Goal: Find contact information: Find contact information

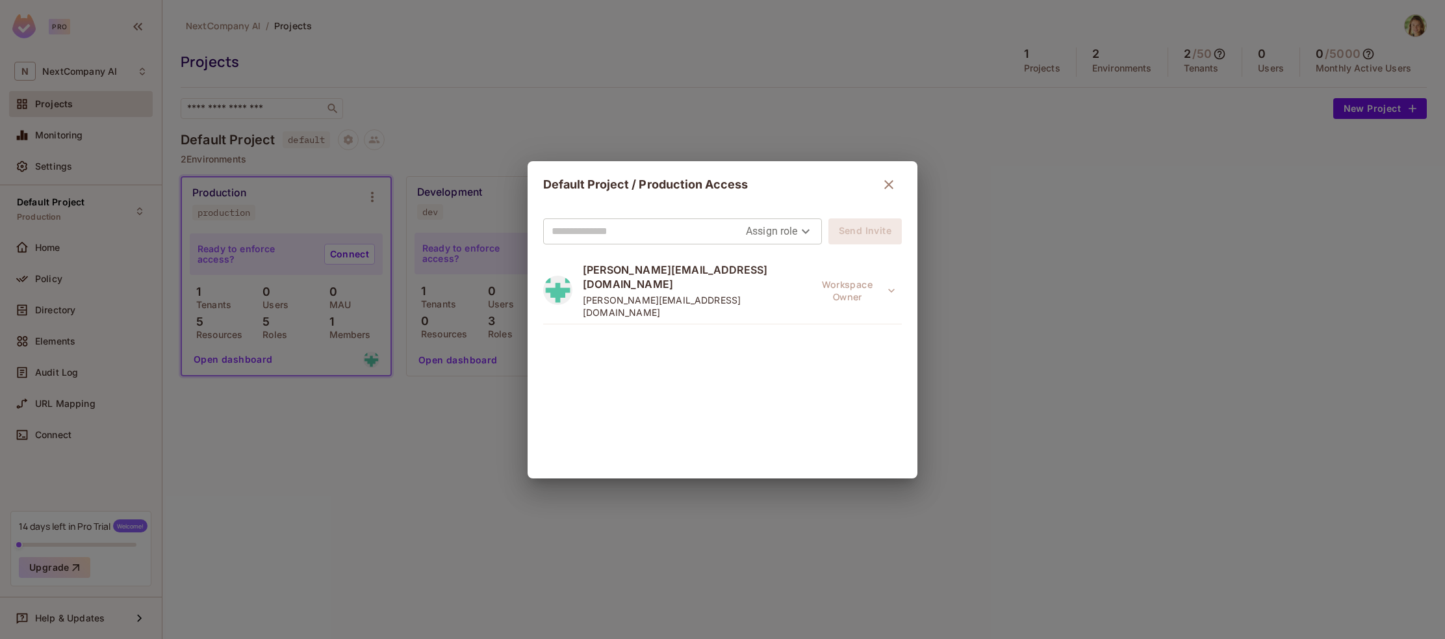
drag, startPoint x: 881, startPoint y: 181, endPoint x: 560, endPoint y: 147, distance: 322.2
click at [881, 181] on icon "button" at bounding box center [889, 185] width 16 height 16
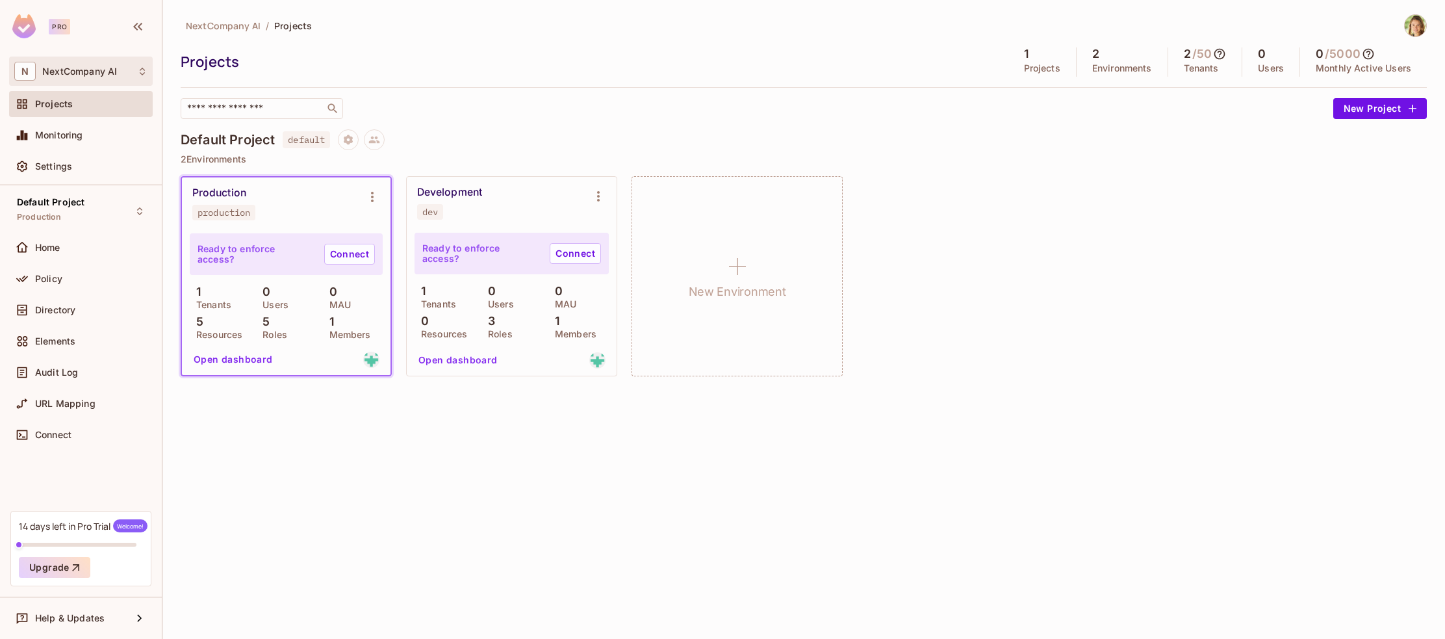
click at [99, 64] on div "N NextCompany AI" at bounding box center [80, 71] width 133 height 19
click at [83, 60] on div "N NextCompany AI" at bounding box center [81, 71] width 144 height 29
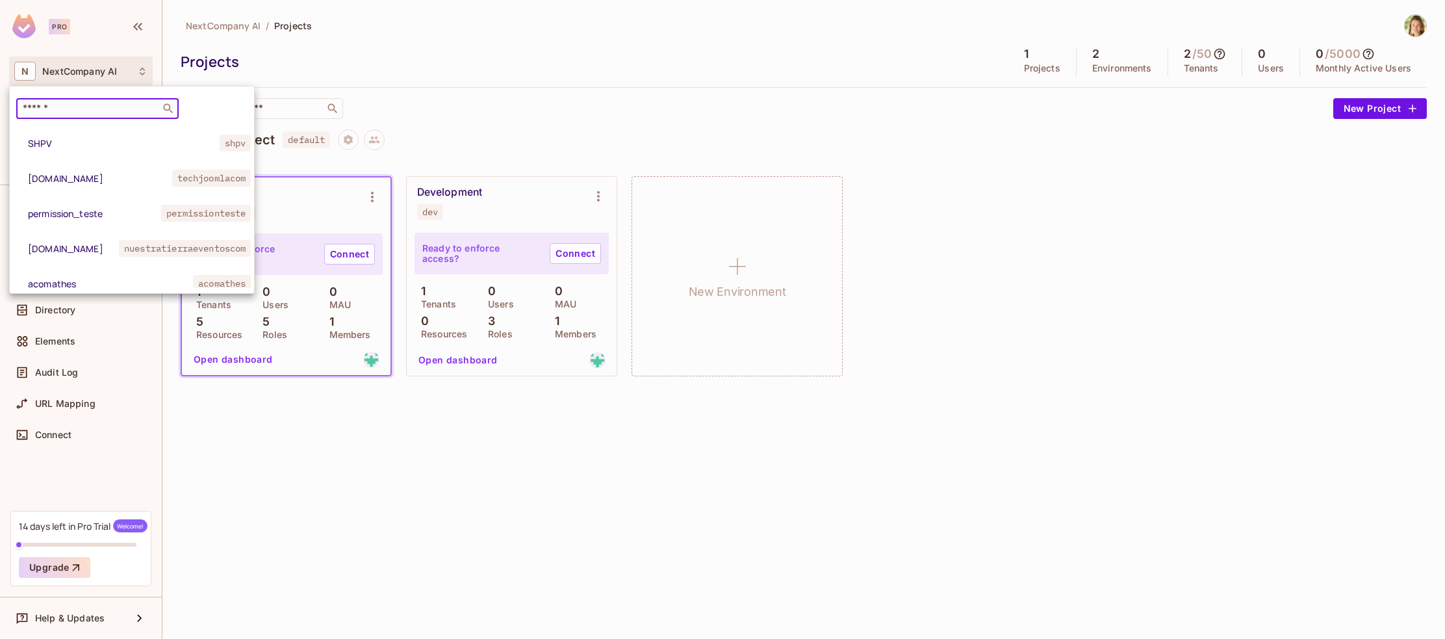
click at [61, 104] on input "text" at bounding box center [88, 108] width 136 height 13
type input "*****"
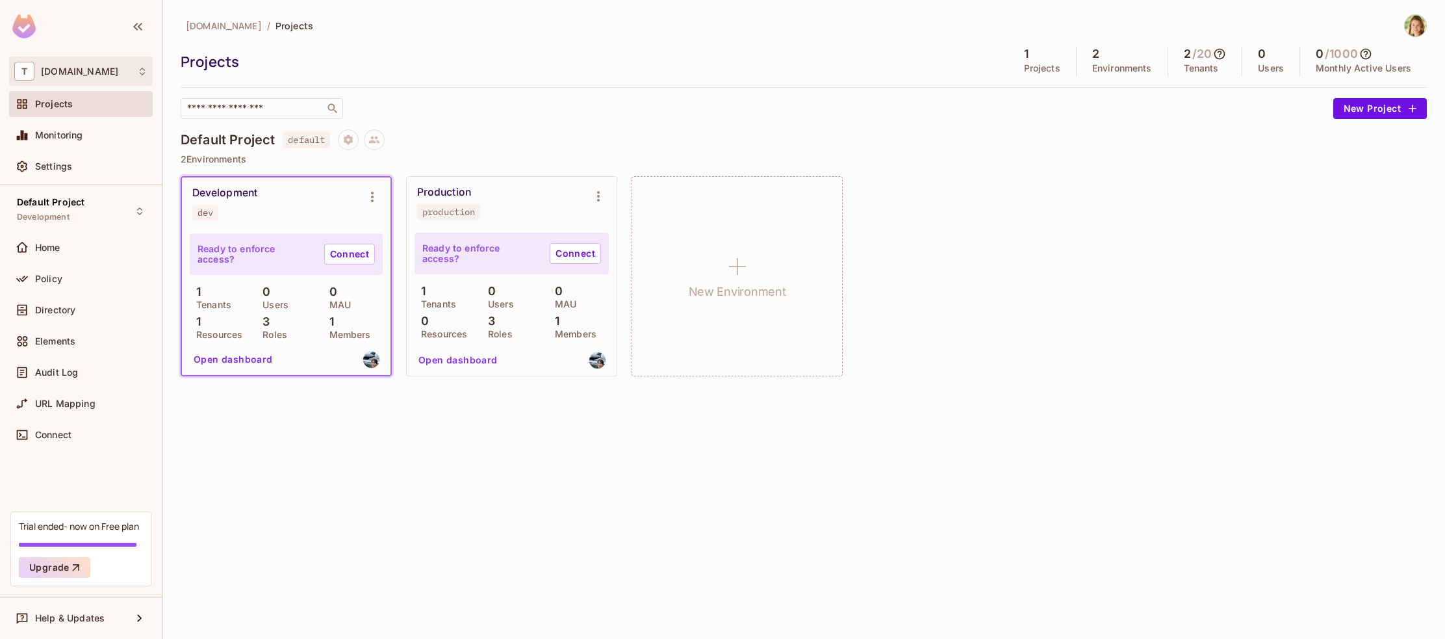
click at [57, 65] on div "T trustflight.com" at bounding box center [80, 71] width 133 height 19
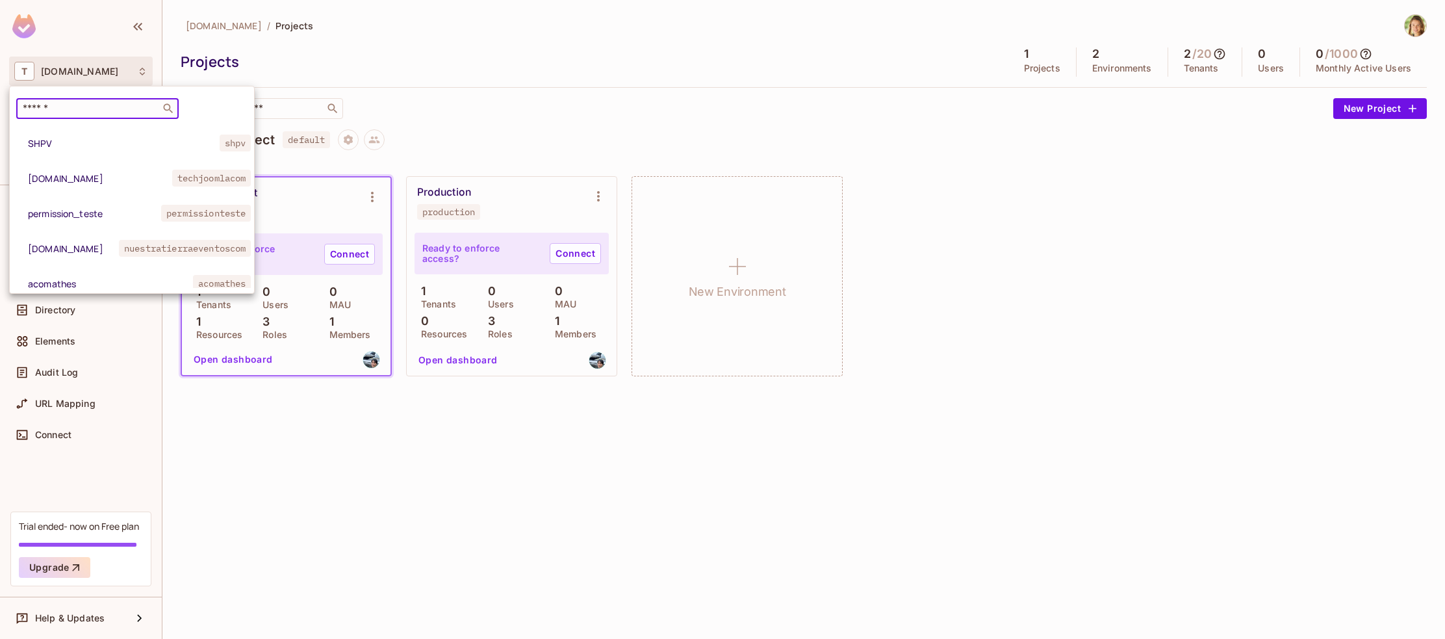
click at [58, 107] on input "text" at bounding box center [88, 108] width 136 height 13
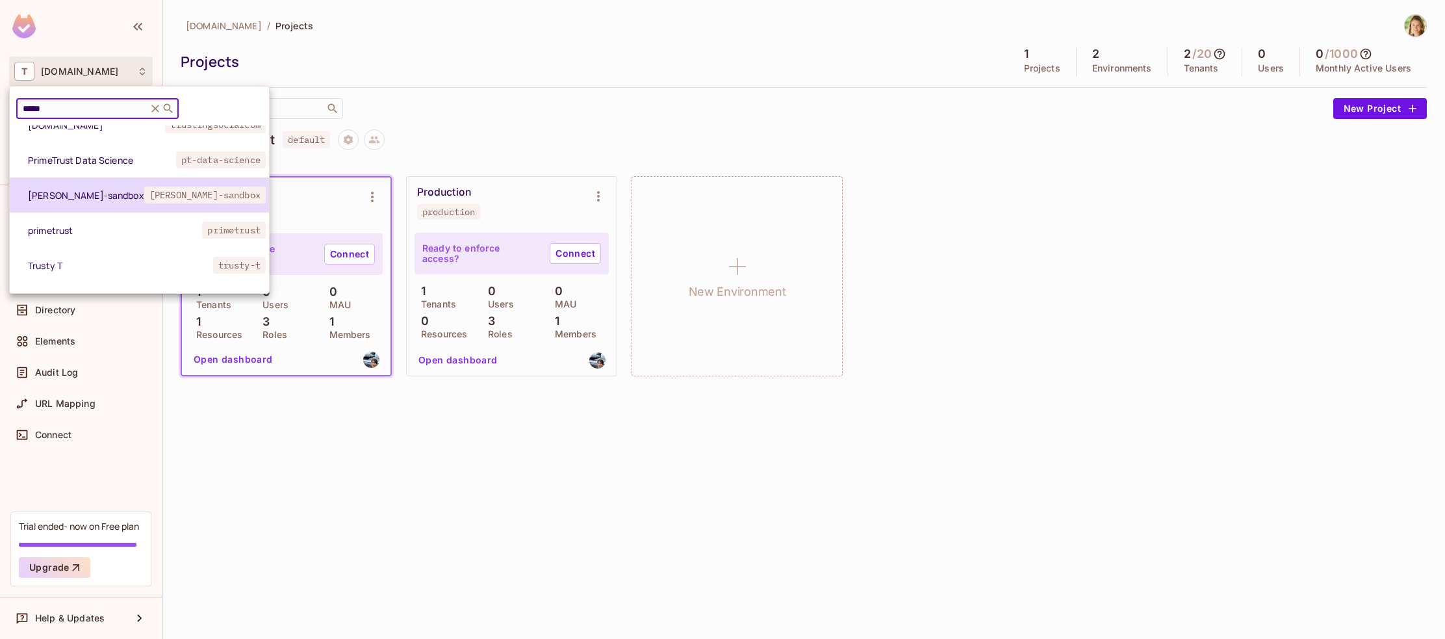
scroll to position [179, 0]
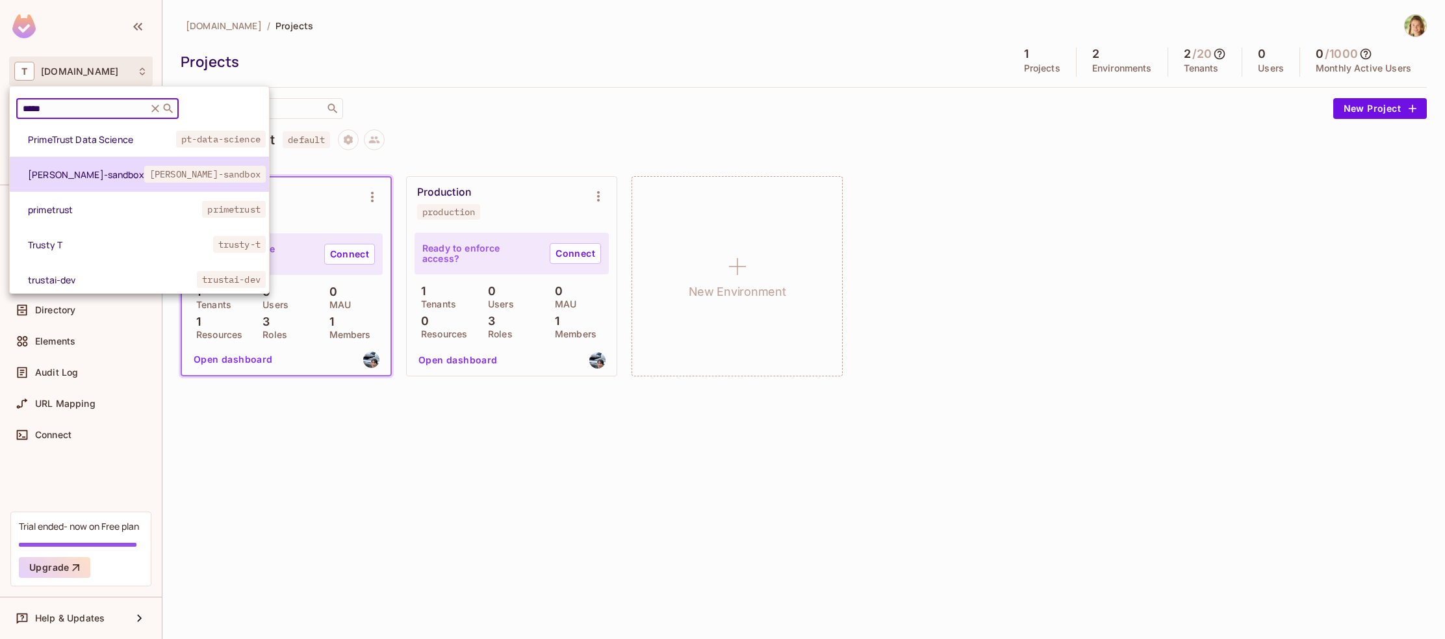
type input "*****"
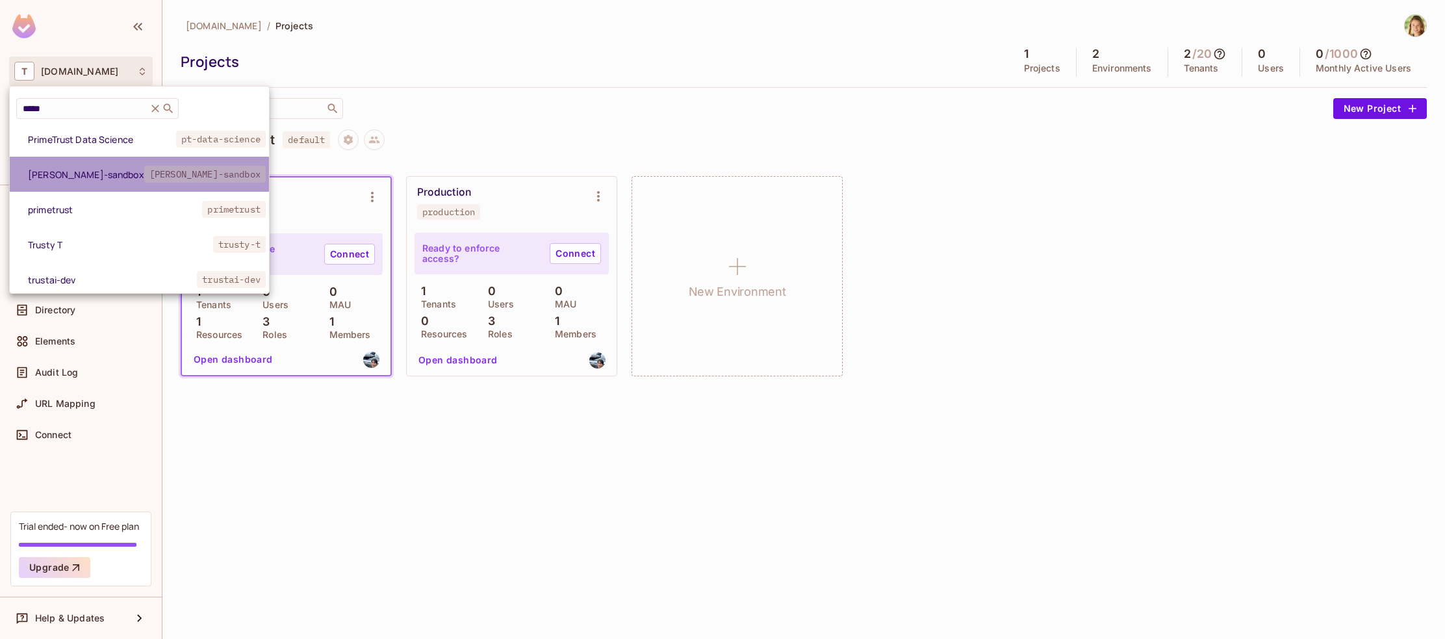
click at [92, 182] on li "alex-trustflight-sandbox alex-trustflight-sandbox" at bounding box center [139, 174] width 259 height 35
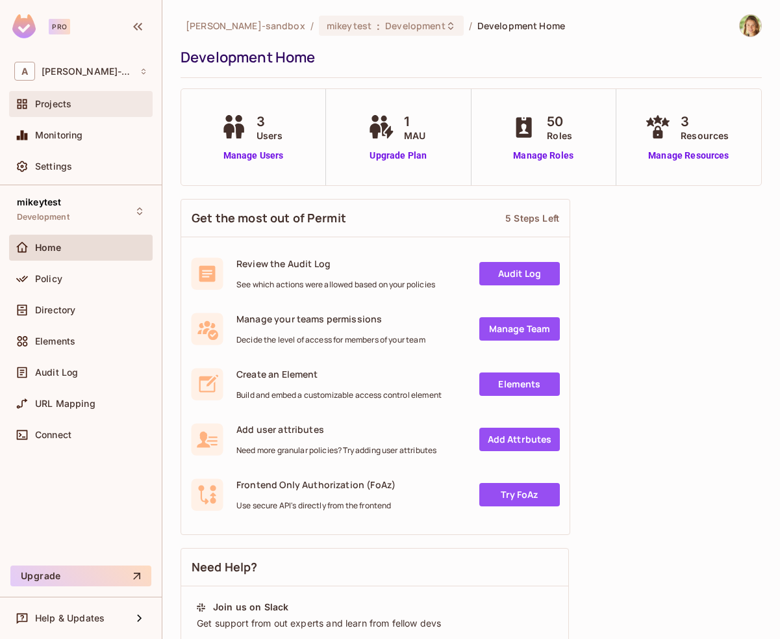
click at [74, 106] on div "Projects" at bounding box center [91, 104] width 112 height 10
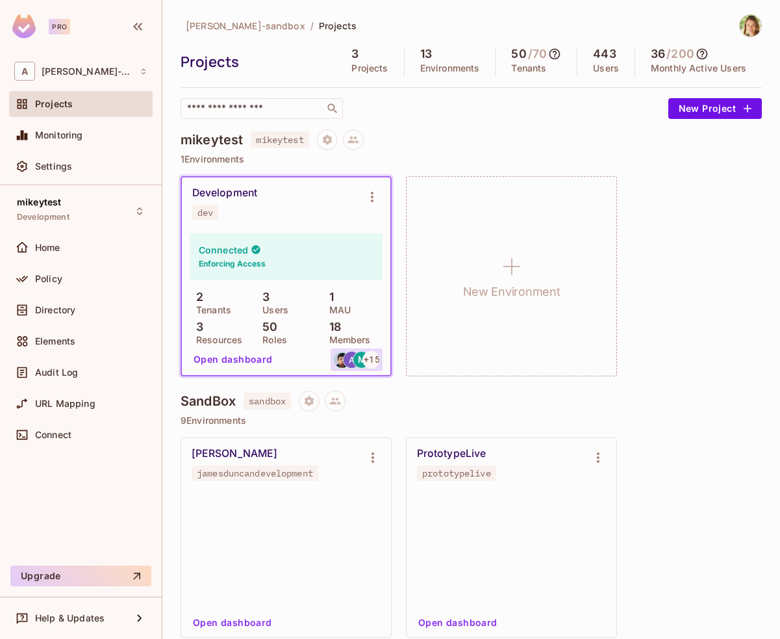
click at [353, 365] on img at bounding box center [352, 360] width 16 height 16
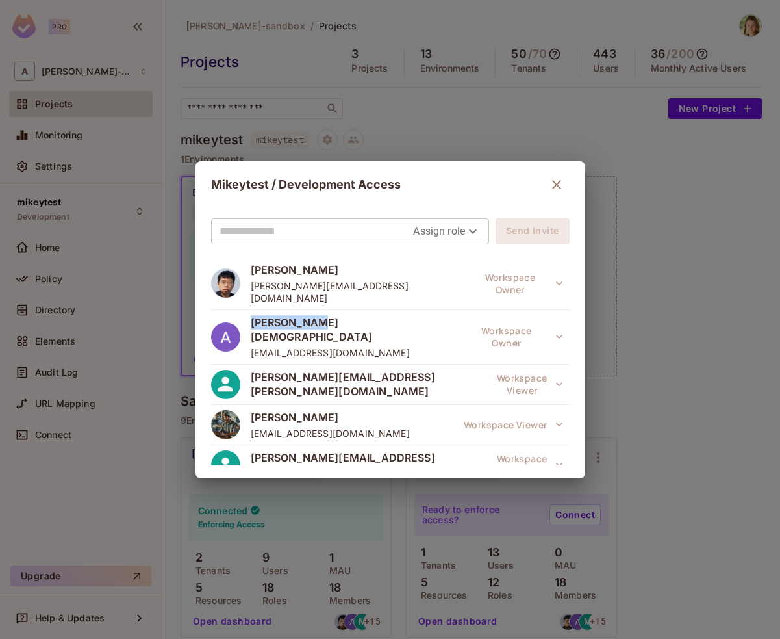
drag, startPoint x: 333, startPoint y: 307, endPoint x: 255, endPoint y: 309, distance: 78.0
click at [255, 315] on div "Artem Jeman artem.jeman@trustflight.com" at bounding box center [335, 337] width 249 height 44
copy span "Artem Jeman"
